Goal: Information Seeking & Learning: Learn about a topic

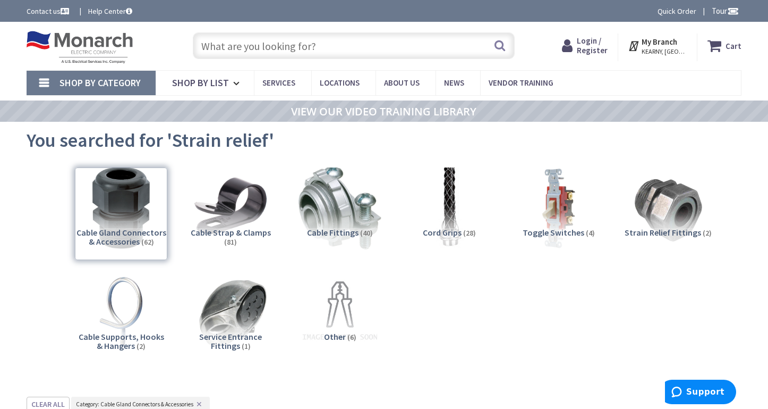
click at [266, 50] on input "text" at bounding box center [354, 45] width 323 height 27
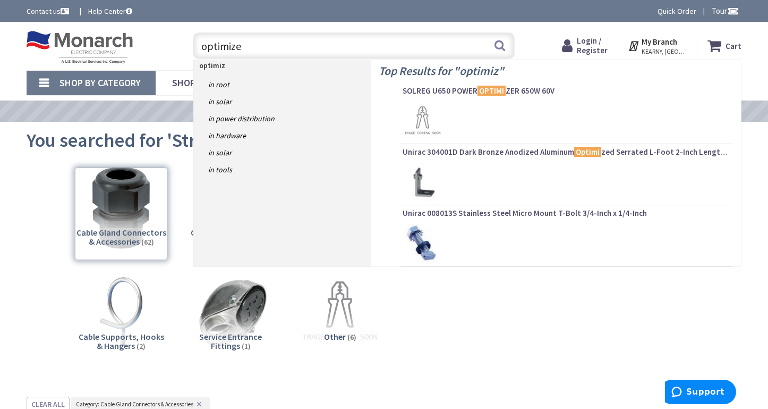
type input "optimizer"
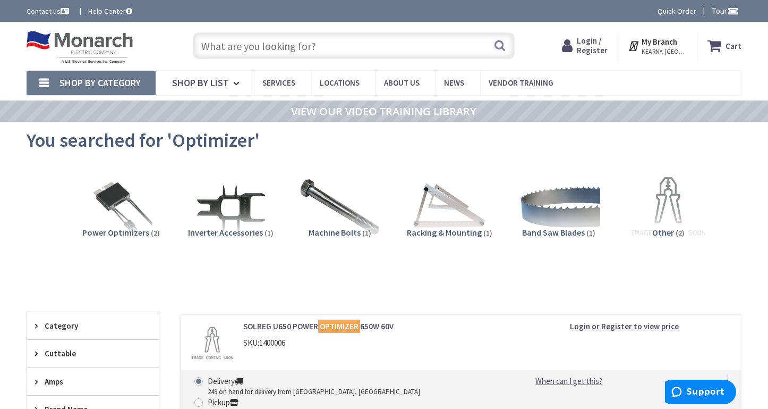
click at [244, 45] on input "text" at bounding box center [354, 45] width 323 height 27
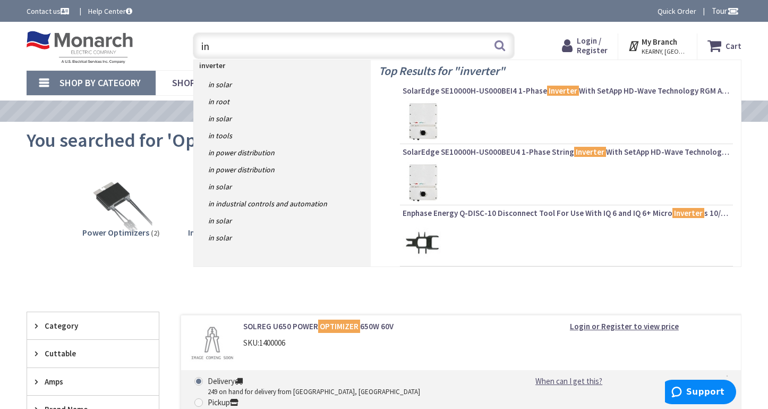
type input "i"
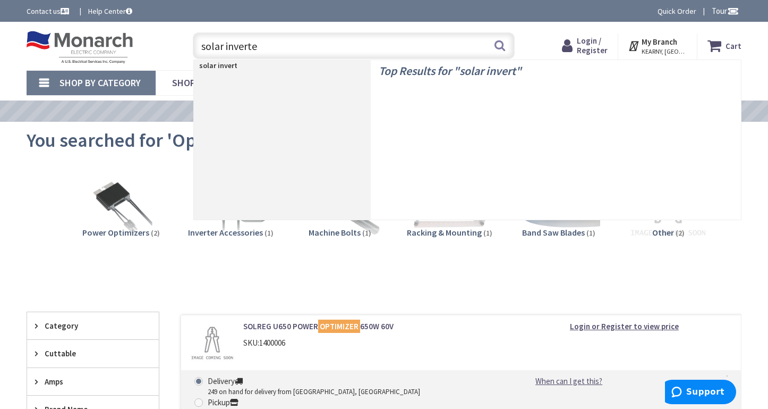
type input "solar inverter"
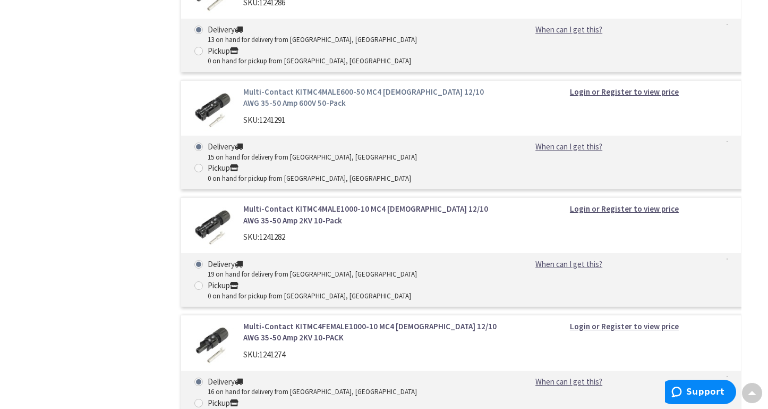
scroll to position [1329, 0]
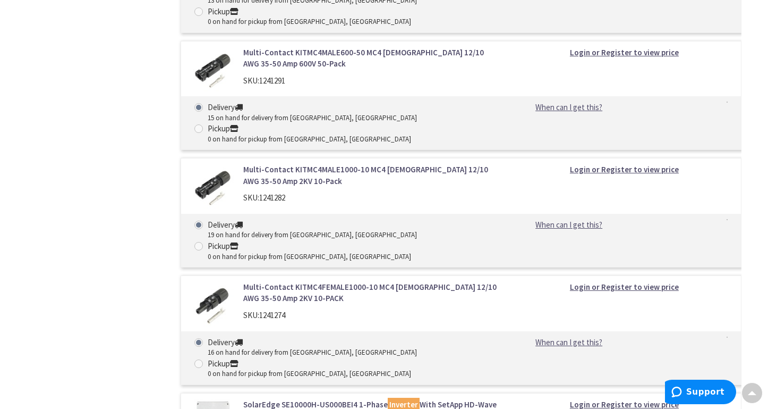
click at [284, 399] on link "SolarEdge SE10000H-US000BEI4 1-Phase Inverter With SetApp HD-Wave Technology RG…" at bounding box center [371, 416] width 256 height 34
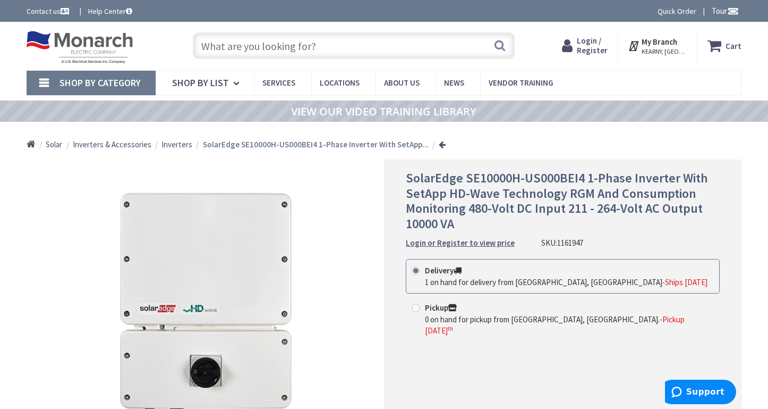
click at [324, 44] on input "text" at bounding box center [354, 45] width 323 height 27
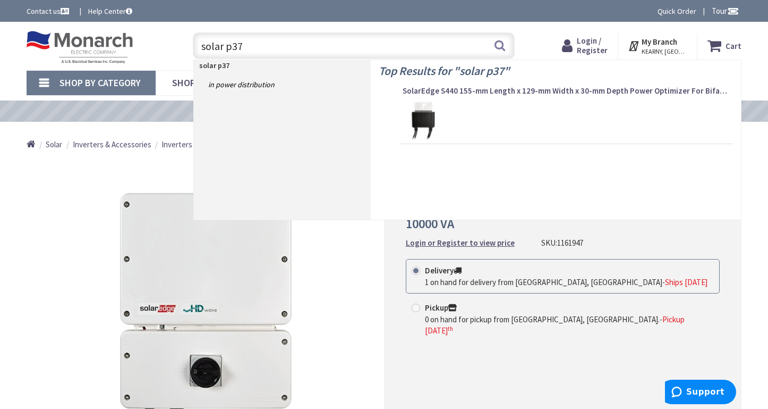
type input "solar p370"
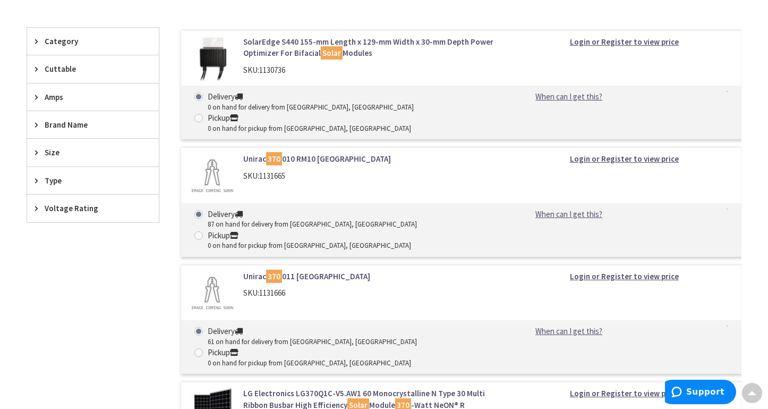
scroll to position [266, 0]
